Goal: Transaction & Acquisition: Purchase product/service

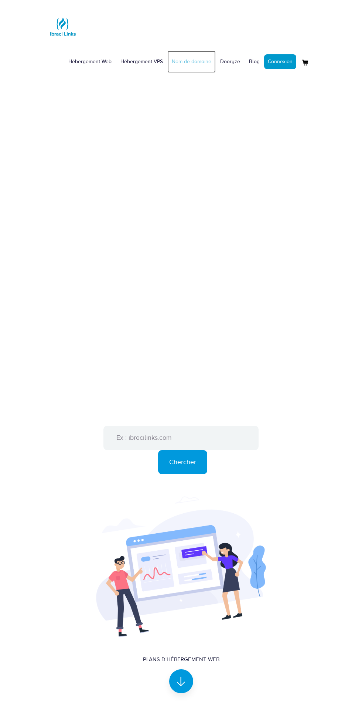
click at [193, 62] on link "Nom de domaine" at bounding box center [192, 62] width 48 height 22
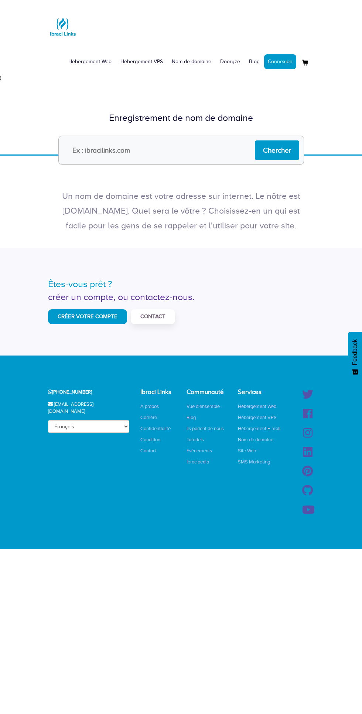
click at [158, 150] on input "text" at bounding box center [181, 150] width 246 height 29
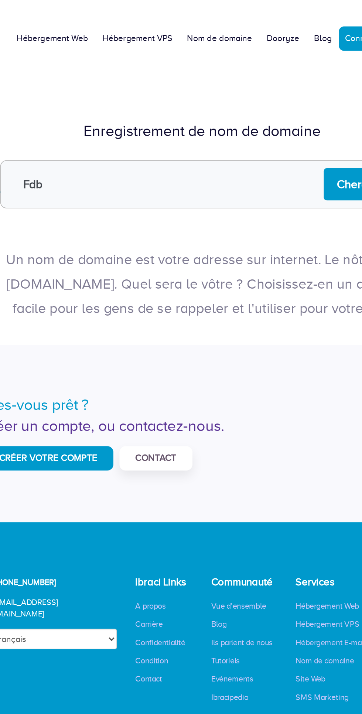
type input "Fdb"
click at [265, 152] on input "Chercher" at bounding box center [277, 151] width 44 height 20
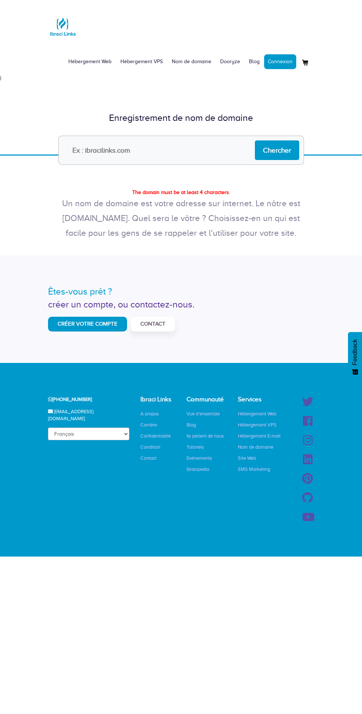
click at [142, 150] on input "text" at bounding box center [181, 150] width 246 height 29
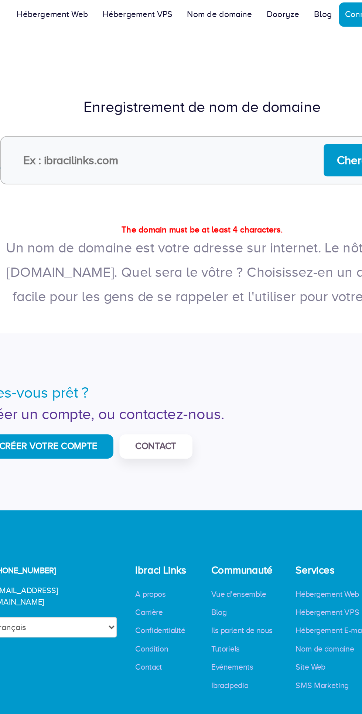
type input "D"
type input "Fdb.com"
click at [263, 149] on input "Chercher" at bounding box center [277, 151] width 44 height 20
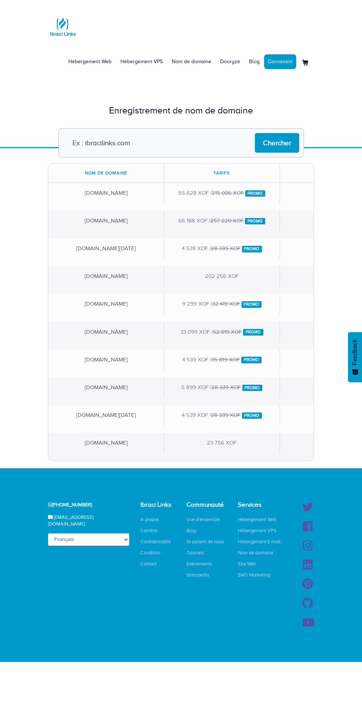
click at [152, 145] on input "text" at bounding box center [181, 142] width 246 height 29
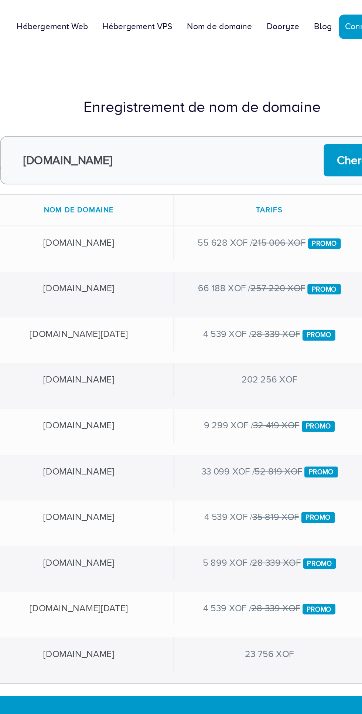
type input "Fdb.org"
click at [262, 142] on input "Chercher" at bounding box center [277, 143] width 44 height 20
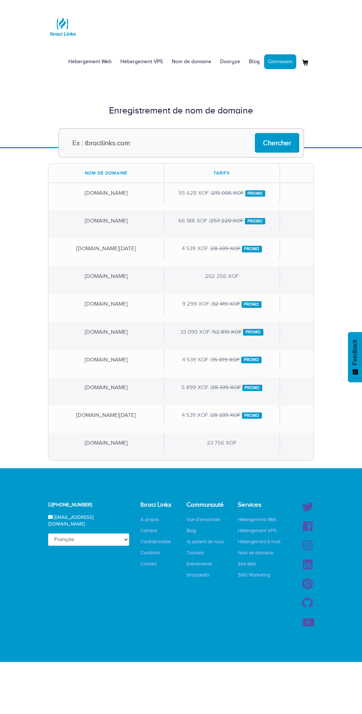
click at [167, 143] on input "text" at bounding box center [181, 142] width 246 height 29
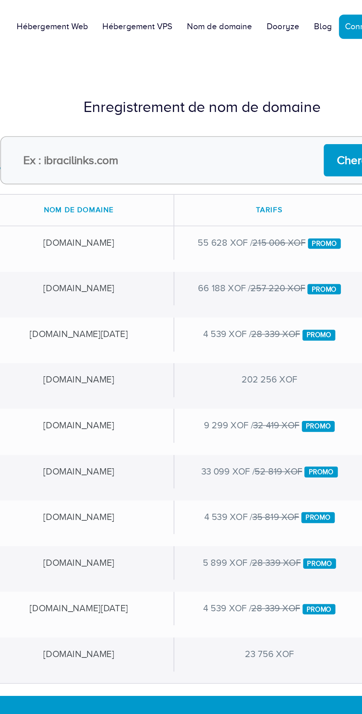
type input "Fdb.com"
click at [260, 147] on input "Chercher" at bounding box center [277, 143] width 44 height 20
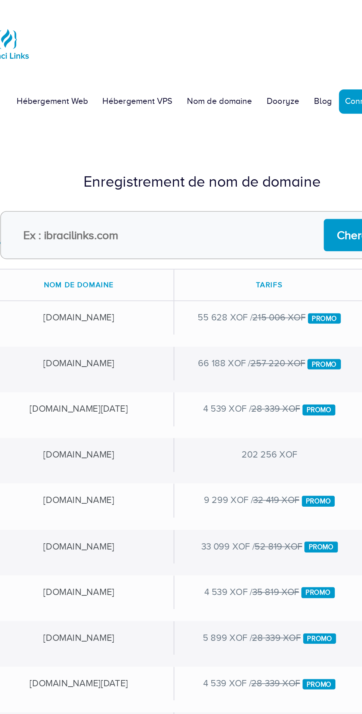
type input "B"
type input "Fdb.org"
click at [261, 140] on input "Chercher" at bounding box center [277, 143] width 44 height 20
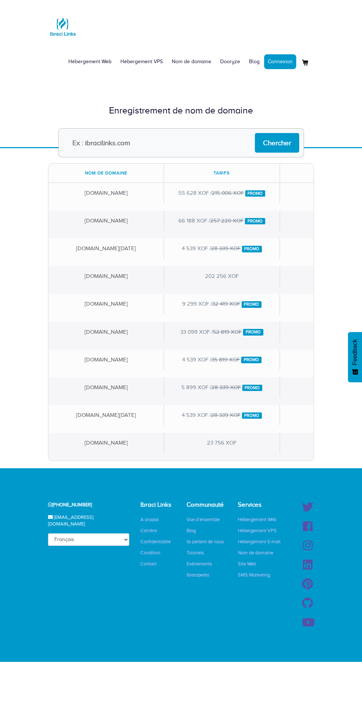
click at [153, 143] on input "text" at bounding box center [181, 142] width 246 height 29
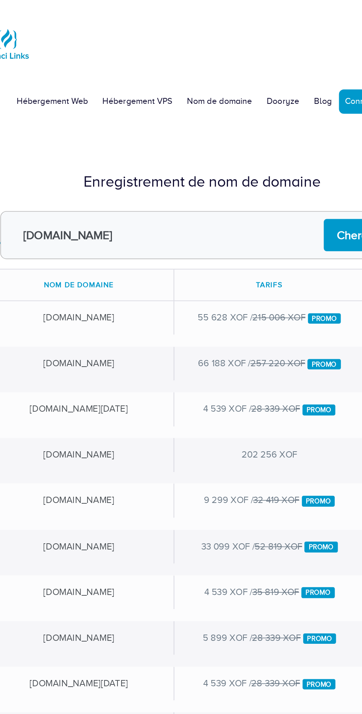
type input "[DOMAIN_NAME]"
click at [264, 139] on input "Chercher" at bounding box center [277, 143] width 44 height 20
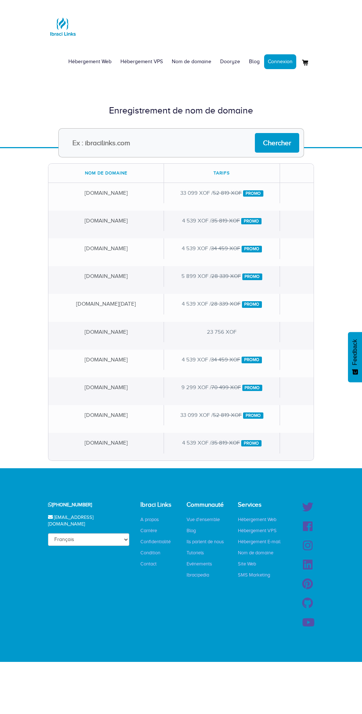
click at [166, 143] on input "text" at bounding box center [181, 142] width 246 height 29
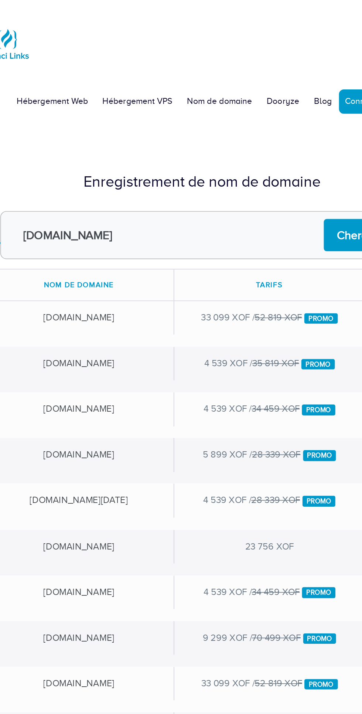
type input "[DOMAIN_NAME]"
click at [261, 142] on input "Chercher" at bounding box center [277, 143] width 44 height 20
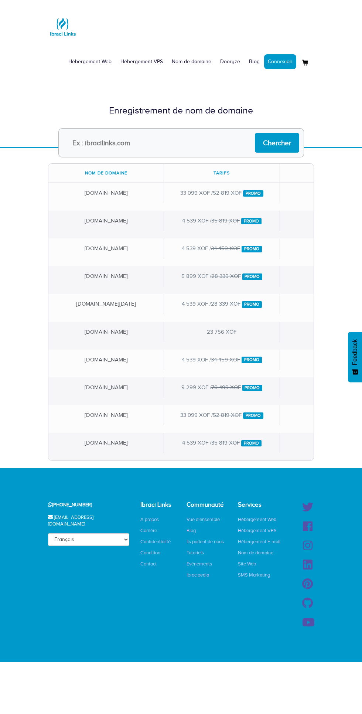
click at [154, 142] on input "text" at bounding box center [181, 142] width 246 height 29
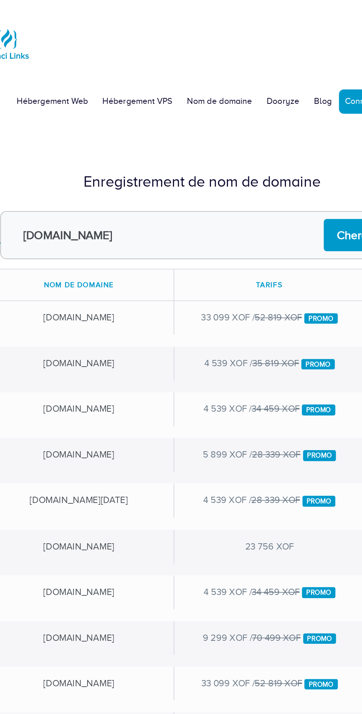
type input "Kirikou.es"
click at [262, 141] on input "Chercher" at bounding box center [277, 143] width 44 height 20
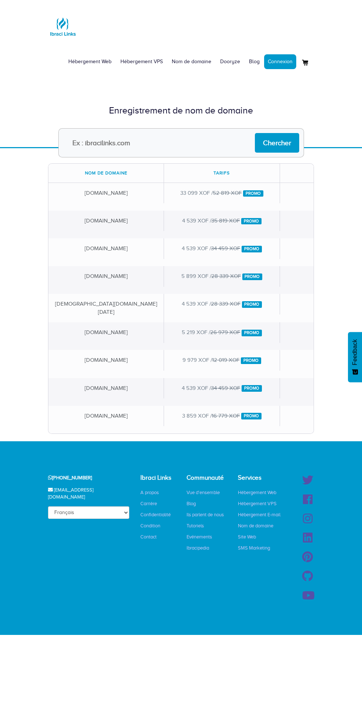
click at [148, 143] on input "text" at bounding box center [181, 142] width 246 height 29
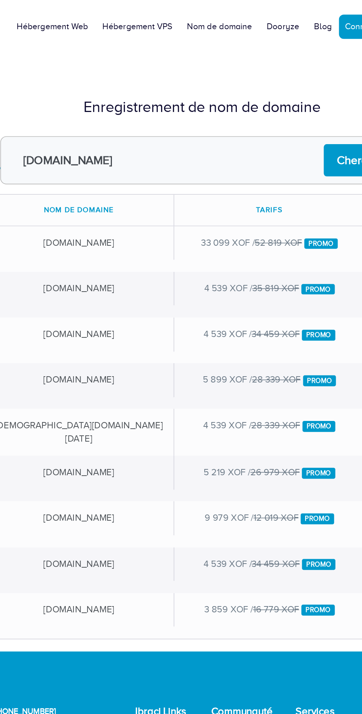
type input "[DOMAIN_NAME]"
click at [260, 142] on input "Chercher" at bounding box center [277, 143] width 44 height 20
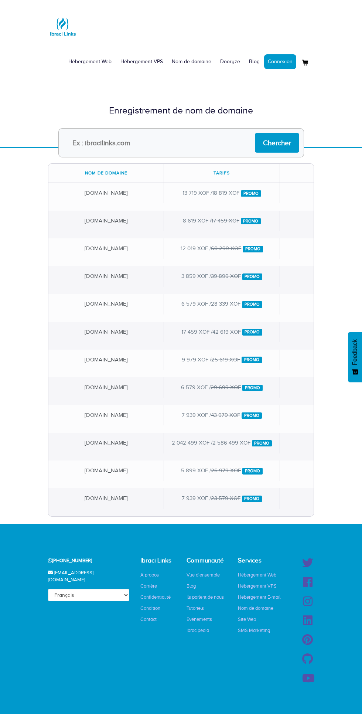
scroll to position [2, 0]
